Goal: Information Seeking & Learning: Learn about a topic

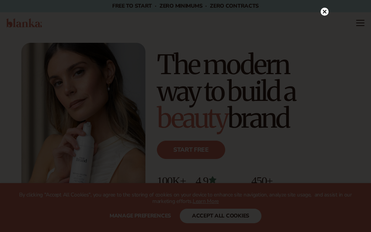
click at [41, 10] on circle at bounding box center [325, 12] width 8 height 8
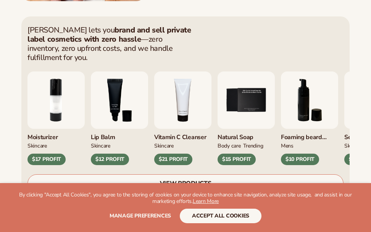
scroll to position [229, 0]
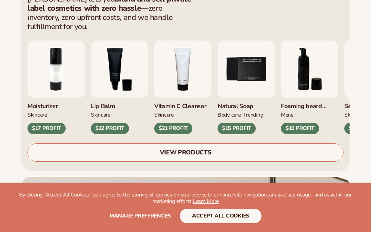
click at [41, 123] on div "$21 PROFIT" at bounding box center [173, 128] width 38 height 11
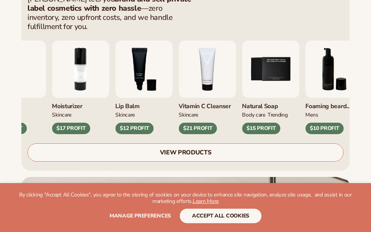
click at [41, 85] on img "4 / 9" at bounding box center [207, 69] width 57 height 57
click at [41, 65] on img "4 / 9" at bounding box center [207, 69] width 57 height 57
click at [41, 123] on div "$21 PROFIT" at bounding box center [198, 128] width 38 height 11
click at [41, 143] on link "VIEW PRODUCTS" at bounding box center [186, 152] width 316 height 18
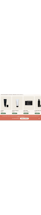
scroll to position [306, 0]
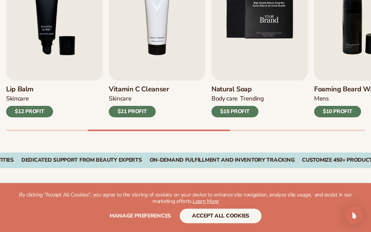
click at [41, 48] on img "5 / 9" at bounding box center [260, 18] width 97 height 123
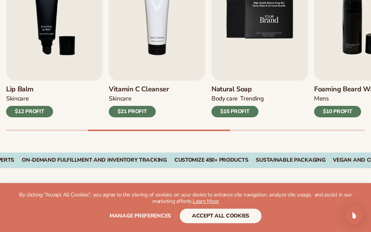
click at [41, 29] on img "5 / 9" at bounding box center [260, 18] width 97 height 123
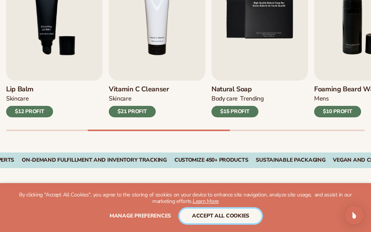
click at [41, 211] on button "accept all cookies" at bounding box center [221, 216] width 82 height 15
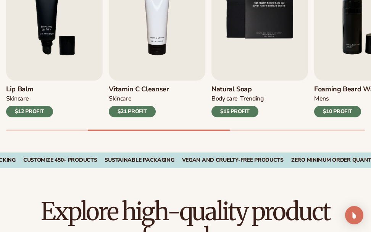
click at [41, 112] on div "$15 PROFIT" at bounding box center [235, 111] width 47 height 11
click at [41, 66] on img "5 / 9" at bounding box center [260, 18] width 97 height 123
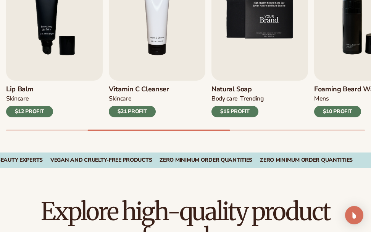
click at [41, 61] on img "5 / 9" at bounding box center [260, 18] width 97 height 123
click at [41, 57] on img "6 / 9" at bounding box center [363, 18] width 97 height 123
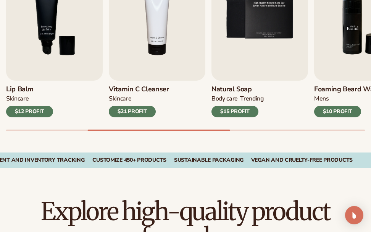
click at [41, 57] on img "6 / 9" at bounding box center [363, 18] width 97 height 123
click at [41, 114] on div "$10 PROFIT" at bounding box center [338, 111] width 47 height 11
